Goal: Information Seeking & Learning: Learn about a topic

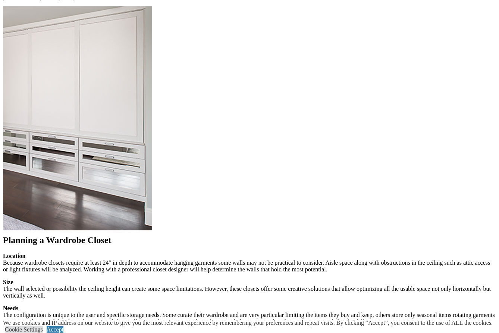
scroll to position [728, 0]
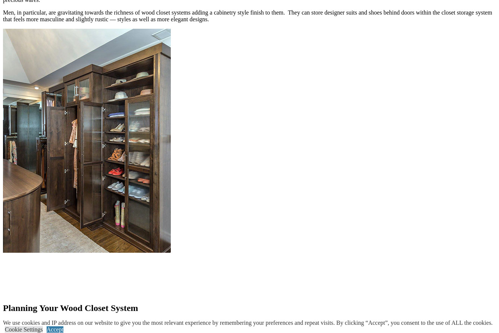
scroll to position [738, 0]
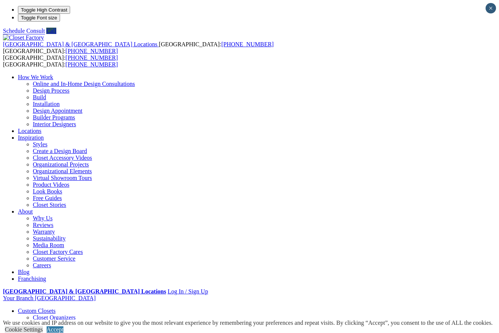
scroll to position [0, 0]
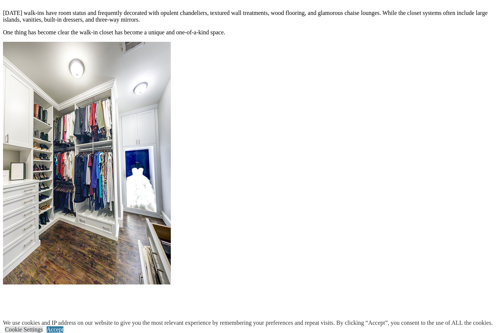
scroll to position [763, 0]
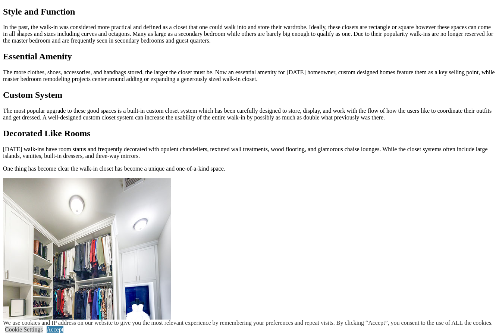
scroll to position [625, 0]
